Goal: Navigation & Orientation: Find specific page/section

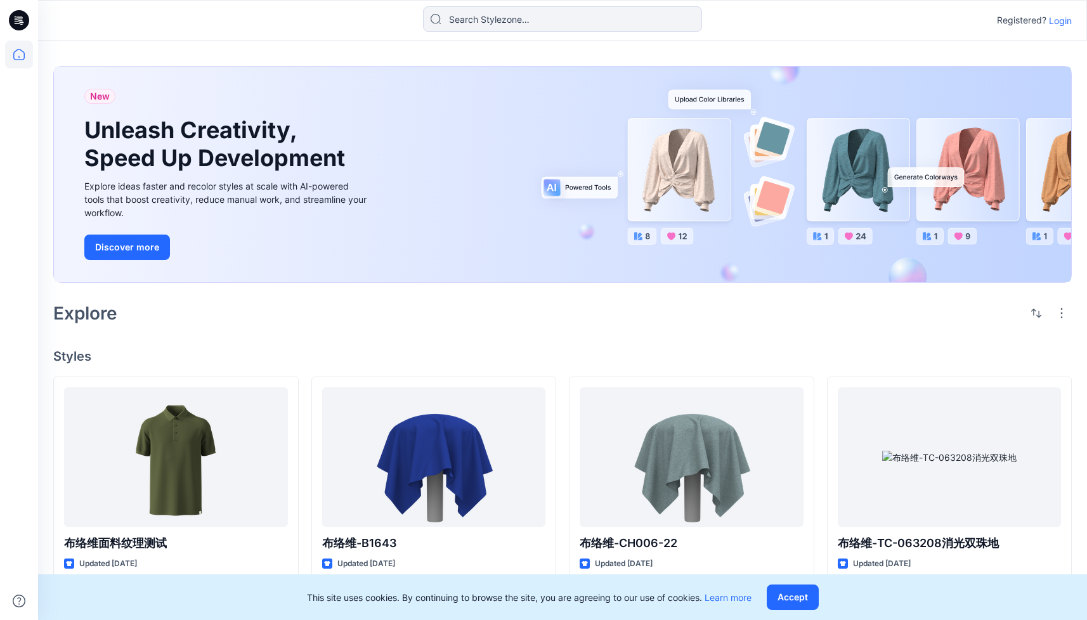
click at [1055, 30] on div "Registered? Login" at bounding box center [562, 20] width 1048 height 28
click at [1055, 20] on p "Login" at bounding box center [1060, 20] width 23 height 13
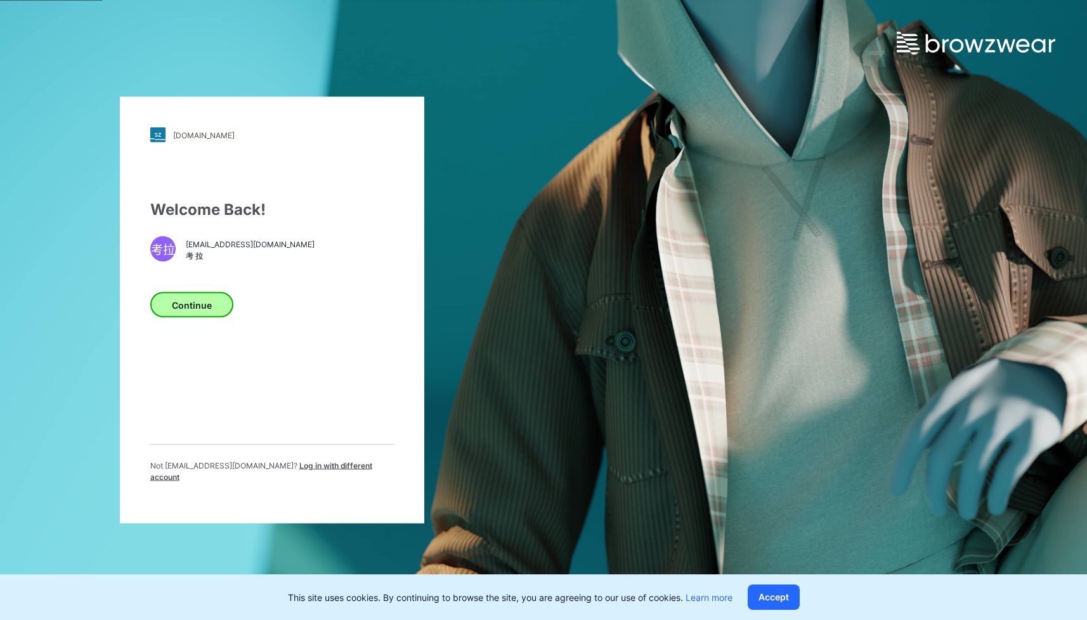
click at [183, 306] on button "Continue" at bounding box center [191, 304] width 83 height 25
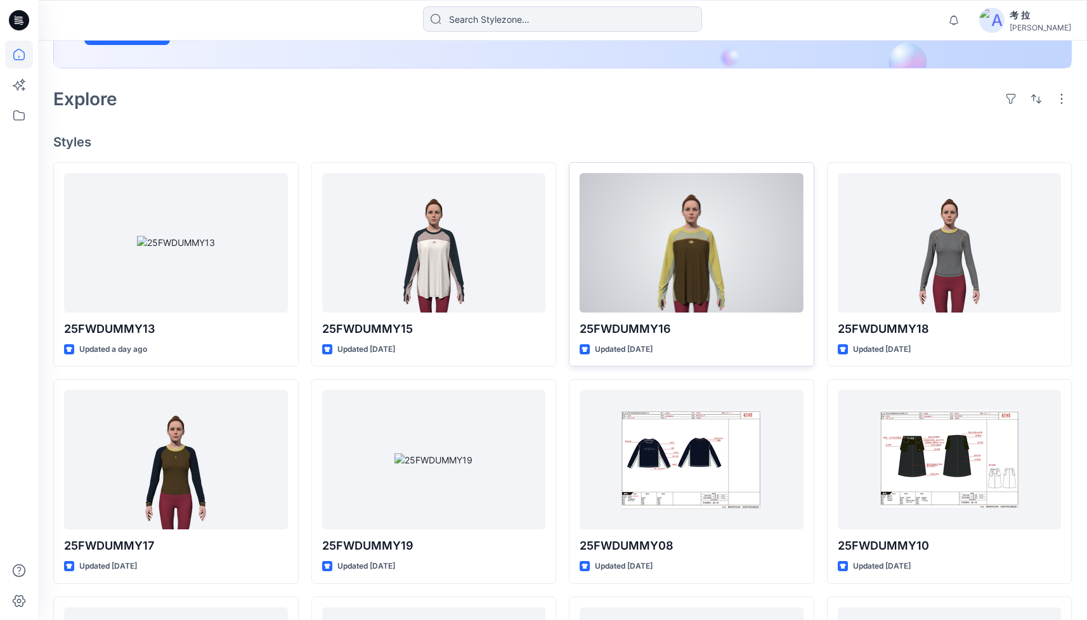
scroll to position [280, 0]
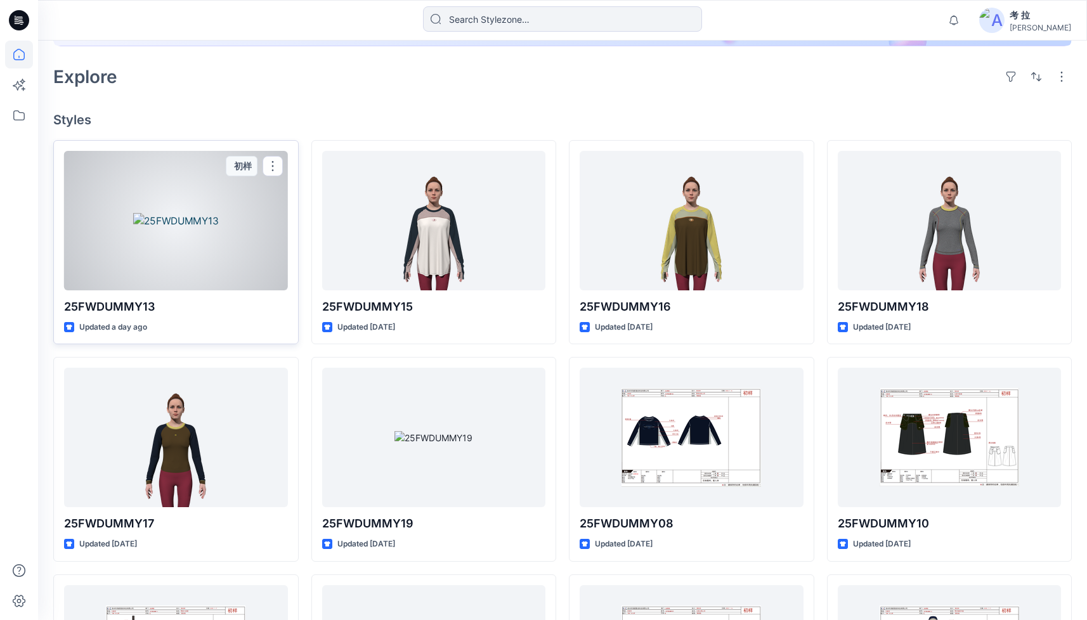
click at [249, 195] on div at bounding box center [176, 220] width 224 height 139
